Goal: Task Accomplishment & Management: Use online tool/utility

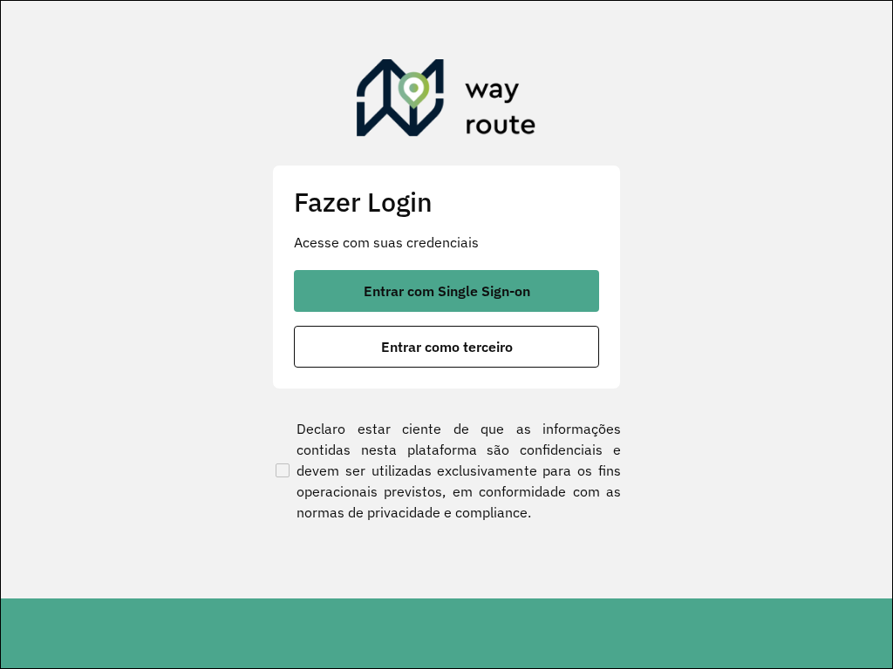
click at [469, 8] on section "Fazer Login Acesse com suas credenciais Entrar com Single Sign-on Entrar como t…" at bounding box center [446, 300] width 891 height 598
click at [294, 326] on button "Entrar como terceiro" at bounding box center [446, 347] width 305 height 42
click at [469, 8] on section "Fazer Login Acesse com suas credenciais Entrar com Single Sign-on Entrar como t…" at bounding box center [446, 300] width 891 height 598
click at [294, 326] on button "Entrar como terceiro" at bounding box center [446, 347] width 305 height 42
